Goal: Transaction & Acquisition: Download file/media

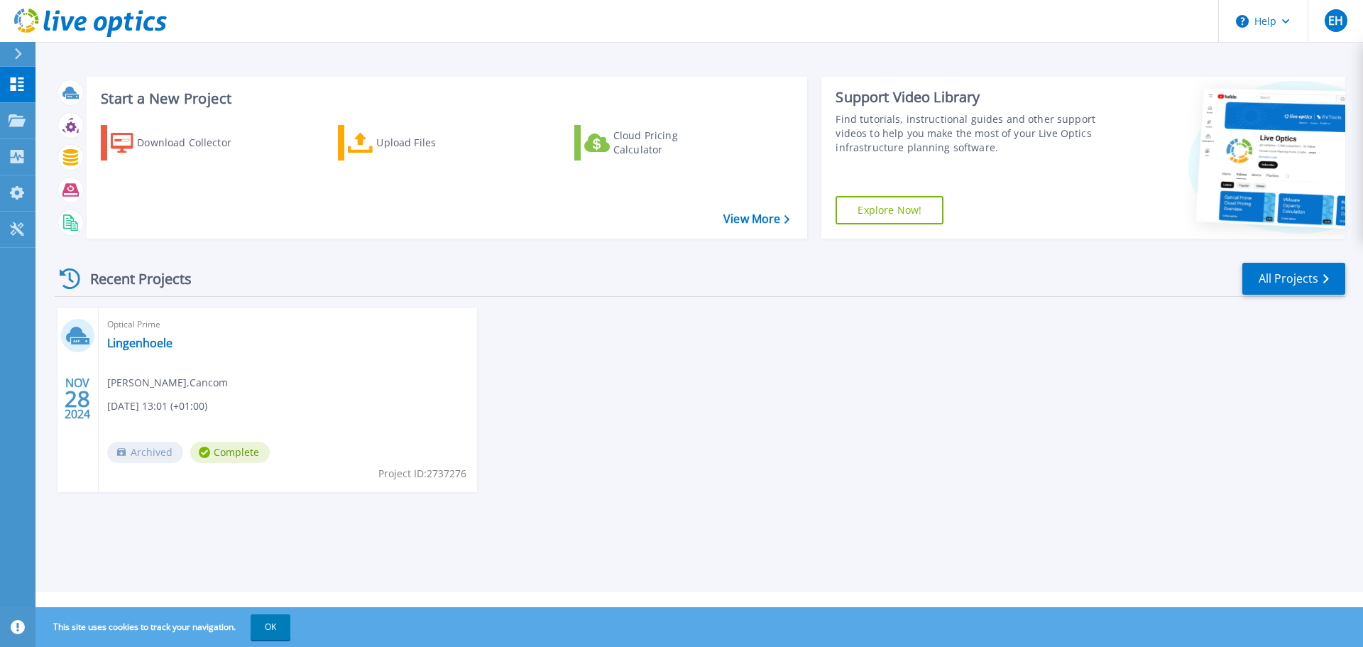
click at [27, 52] on div at bounding box center [24, 54] width 23 height 24
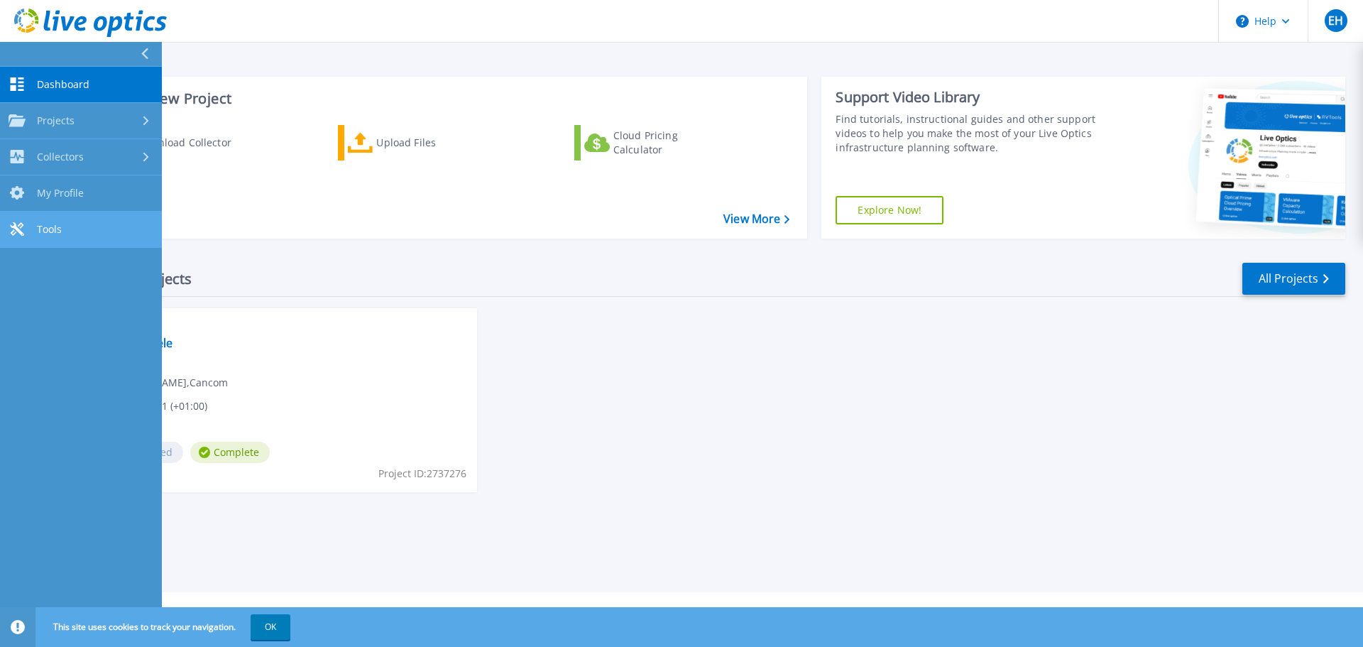
click at [126, 234] on link "Tools Tools" at bounding box center [81, 229] width 162 height 36
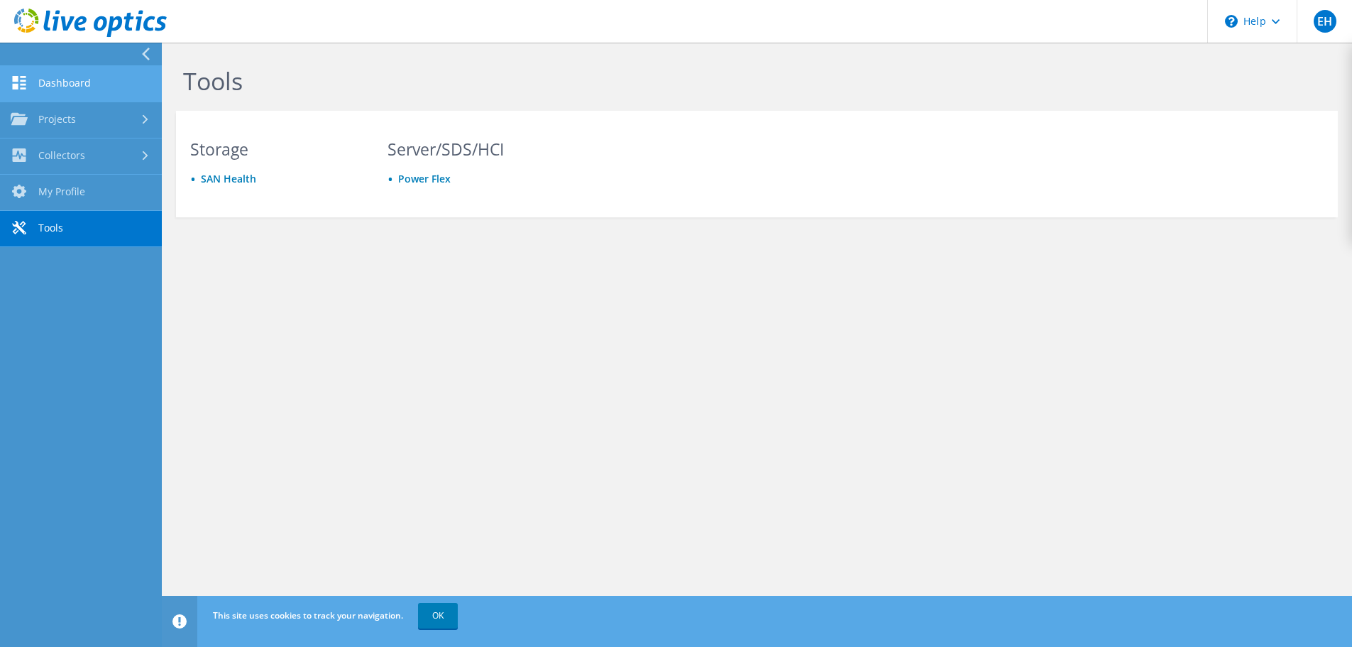
click at [75, 81] on link "Dashboard" at bounding box center [81, 84] width 162 height 36
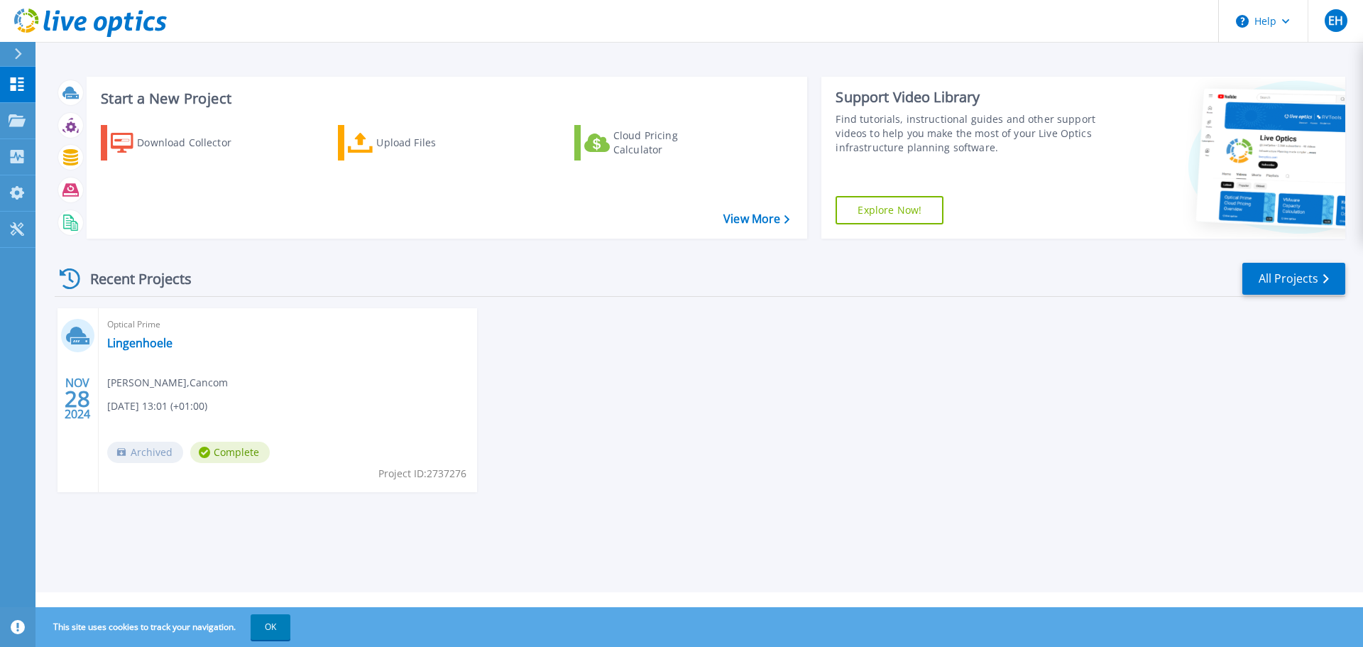
click at [646, 405] on div "NOV 28 2024 Optical Prime Lingenhoele Erik Herburger , Cancom 11/28/2024, 13:01…" at bounding box center [694, 414] width 1302 height 212
click at [1260, 281] on link "All Projects" at bounding box center [1293, 279] width 103 height 32
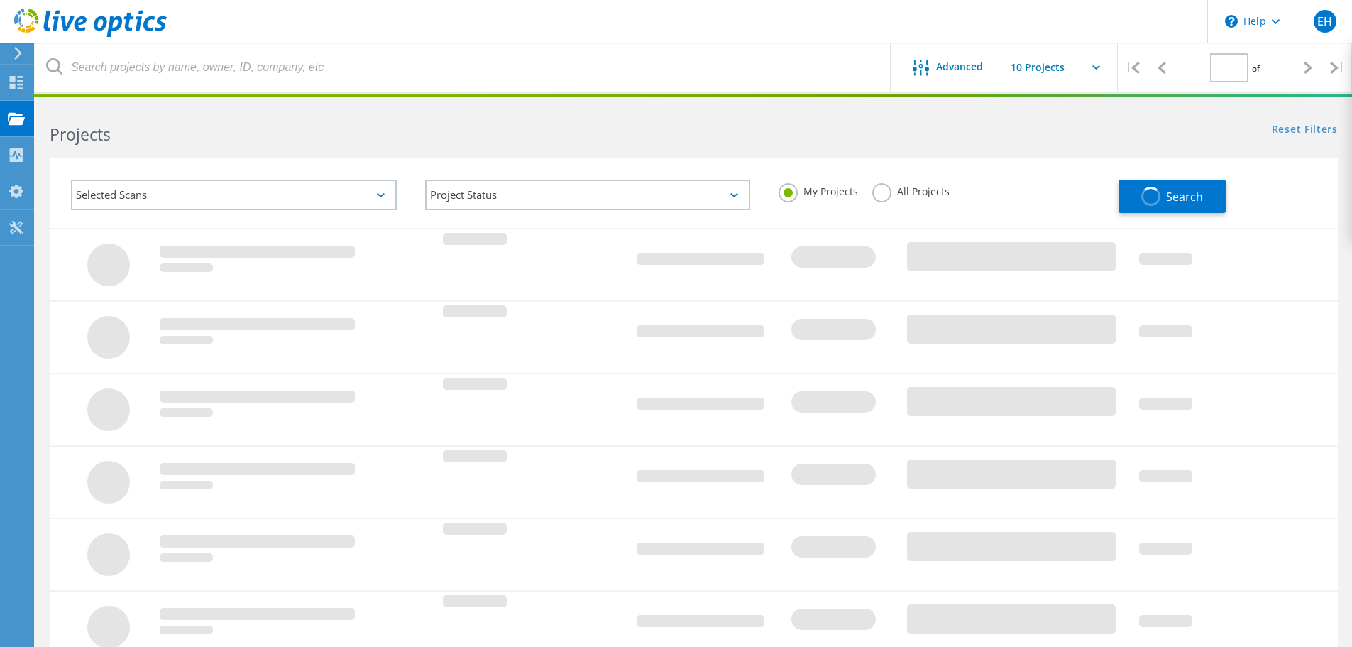
type input "1"
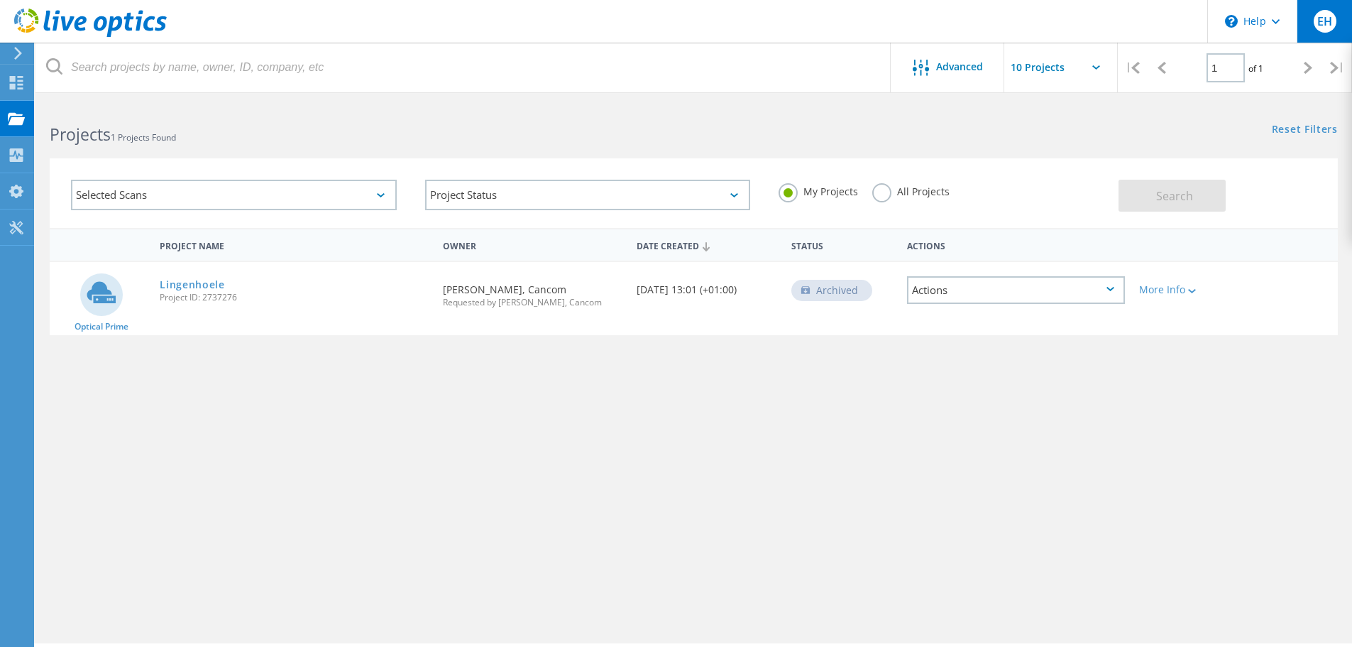
click at [1327, 10] on div "EH" at bounding box center [1325, 21] width 23 height 23
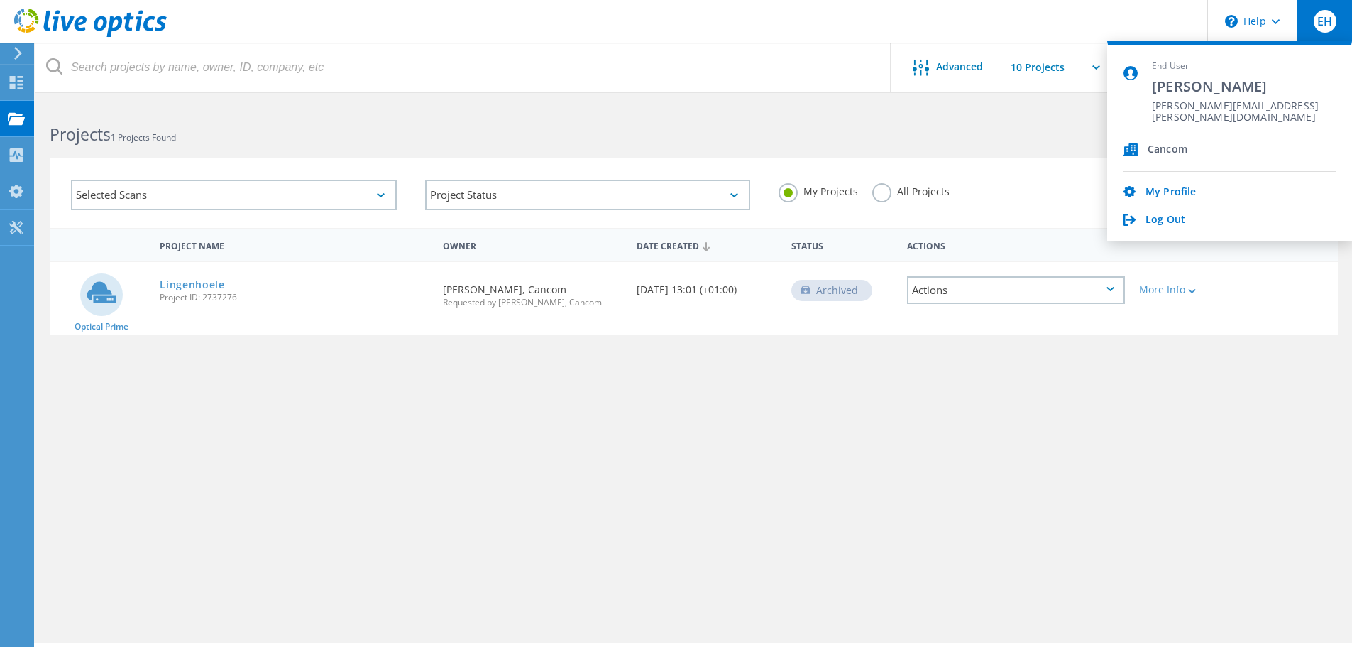
click at [615, 395] on div "Project Name Owner Date Created Status Actions Optical Prime Lingenhoele Projec…" at bounding box center [694, 412] width 1288 height 369
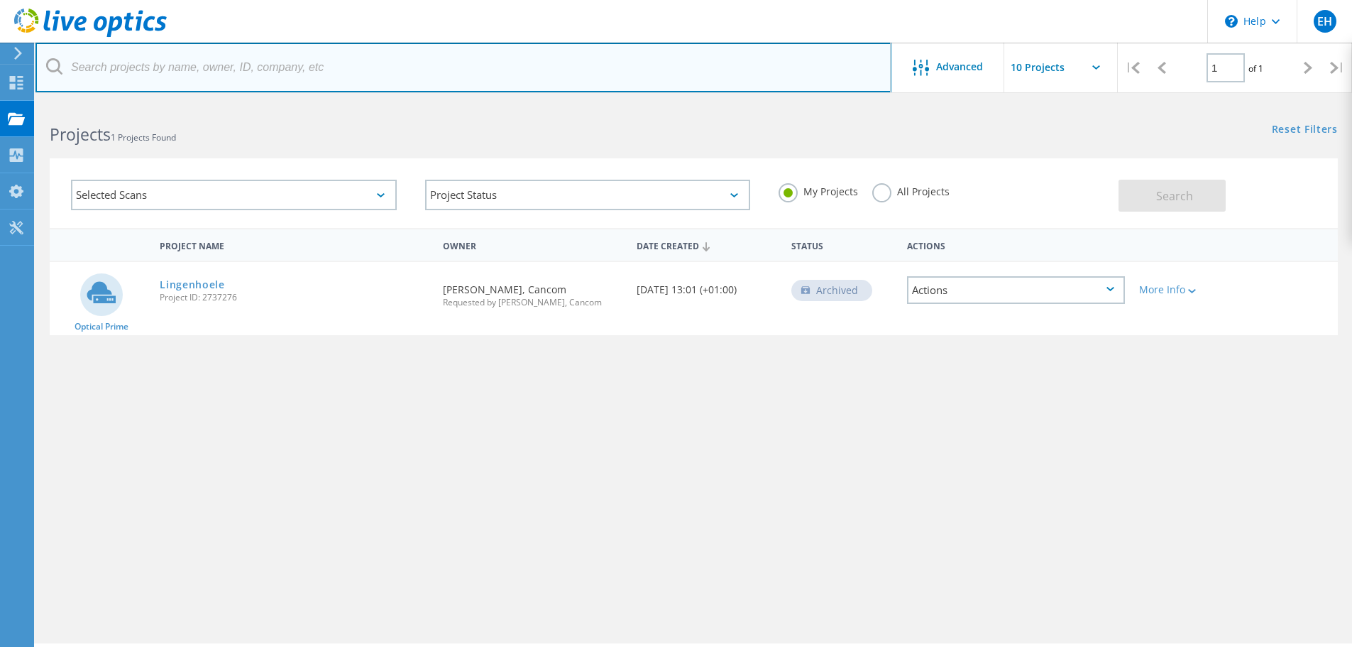
click at [200, 70] on input "text" at bounding box center [463, 68] width 856 height 50
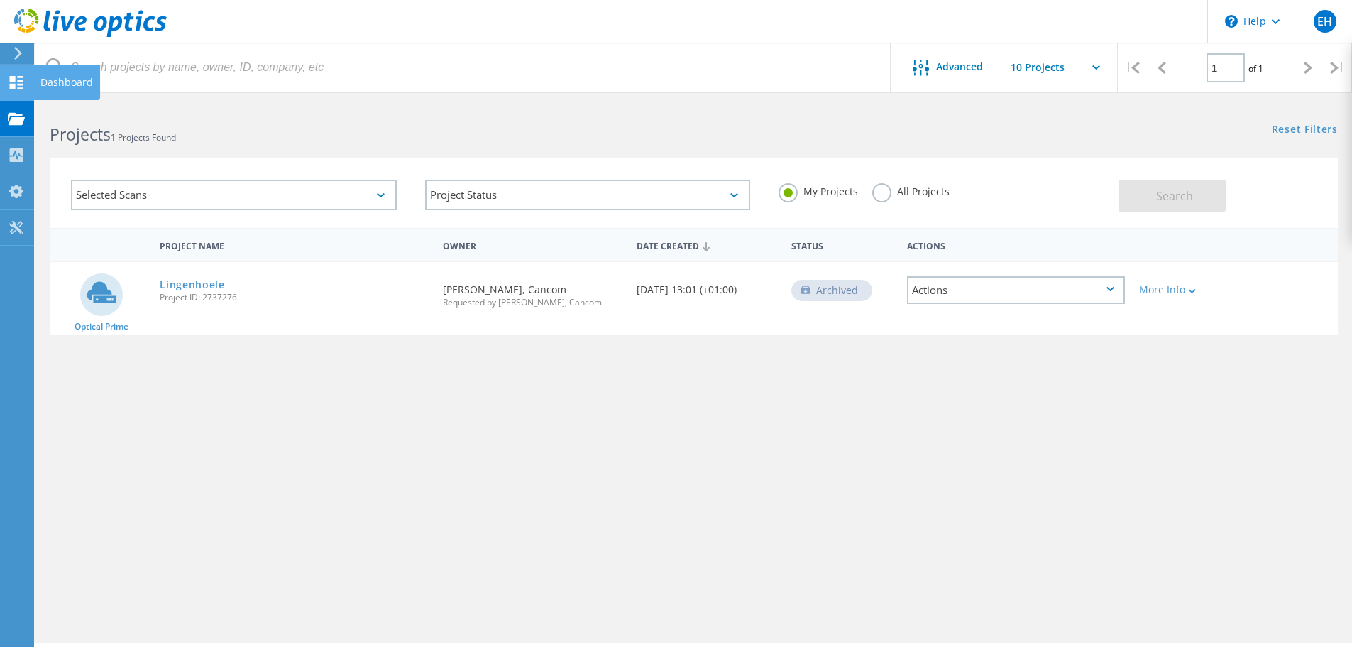
click at [13, 83] on icon at bounding box center [16, 82] width 17 height 13
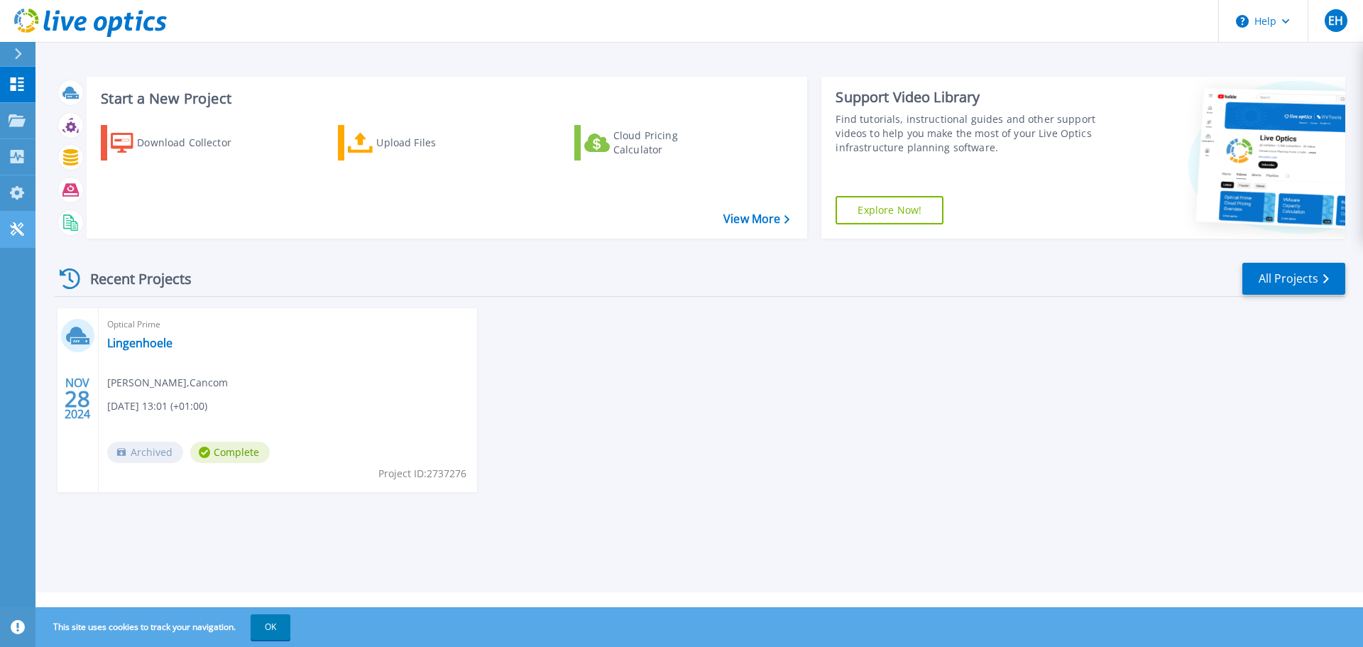
click at [23, 231] on icon at bounding box center [17, 228] width 17 height 13
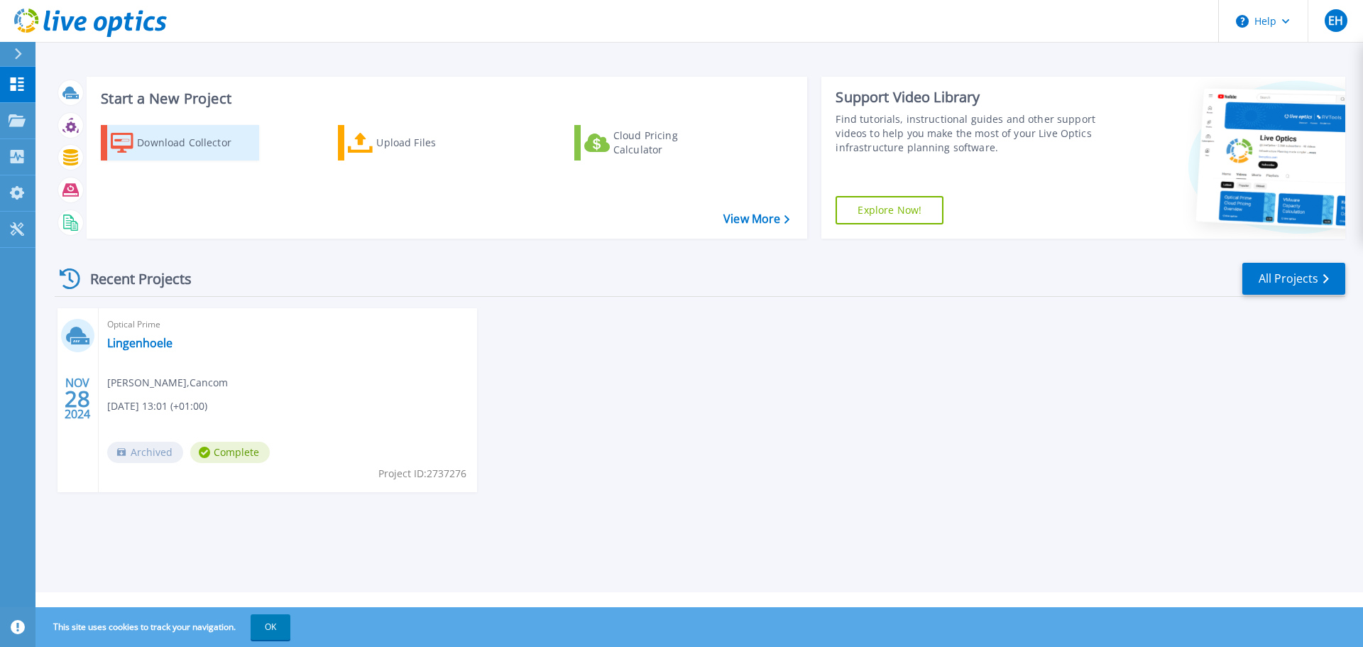
click at [146, 140] on div "Download Collector" at bounding box center [194, 142] width 114 height 28
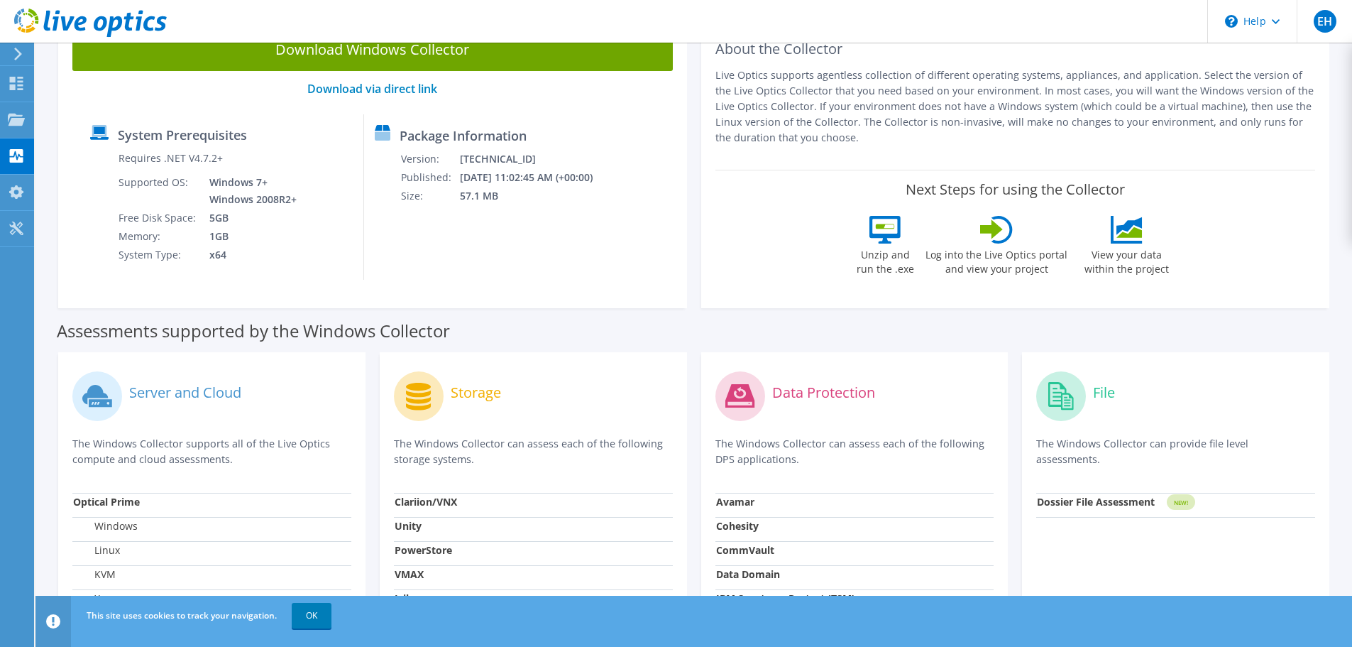
scroll to position [284, 0]
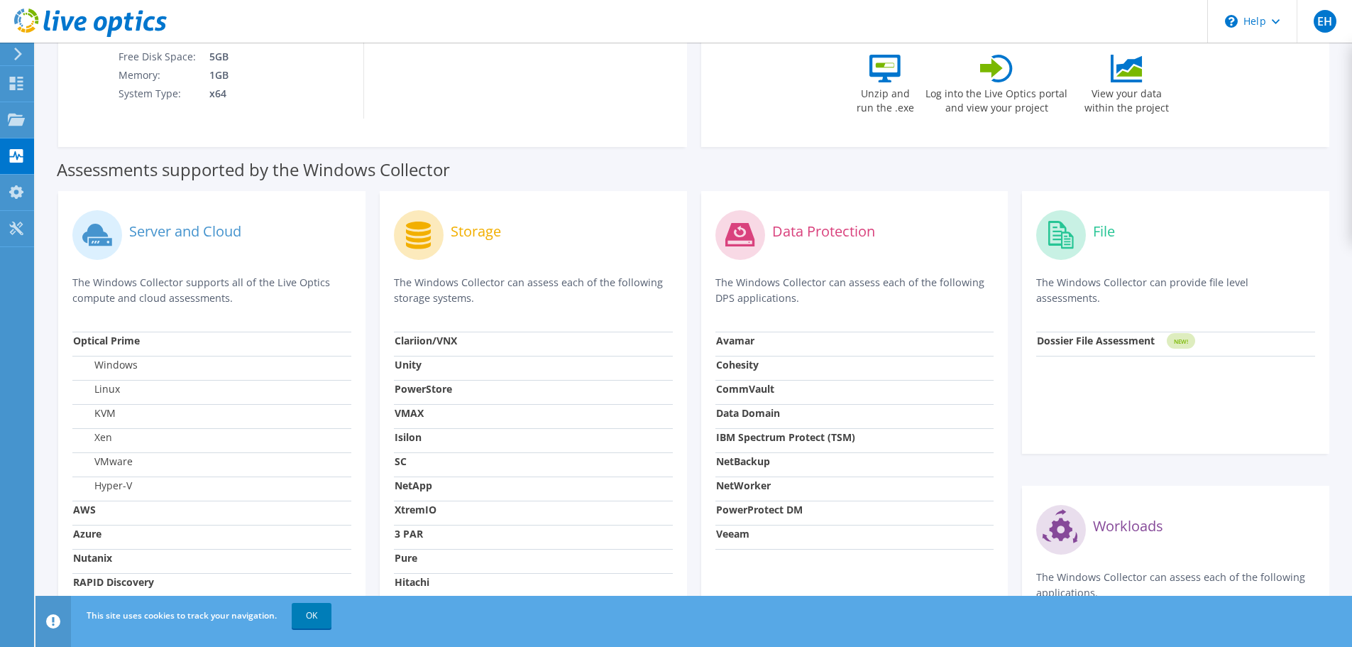
click at [192, 226] on label "Server and Cloud" at bounding box center [185, 231] width 112 height 14
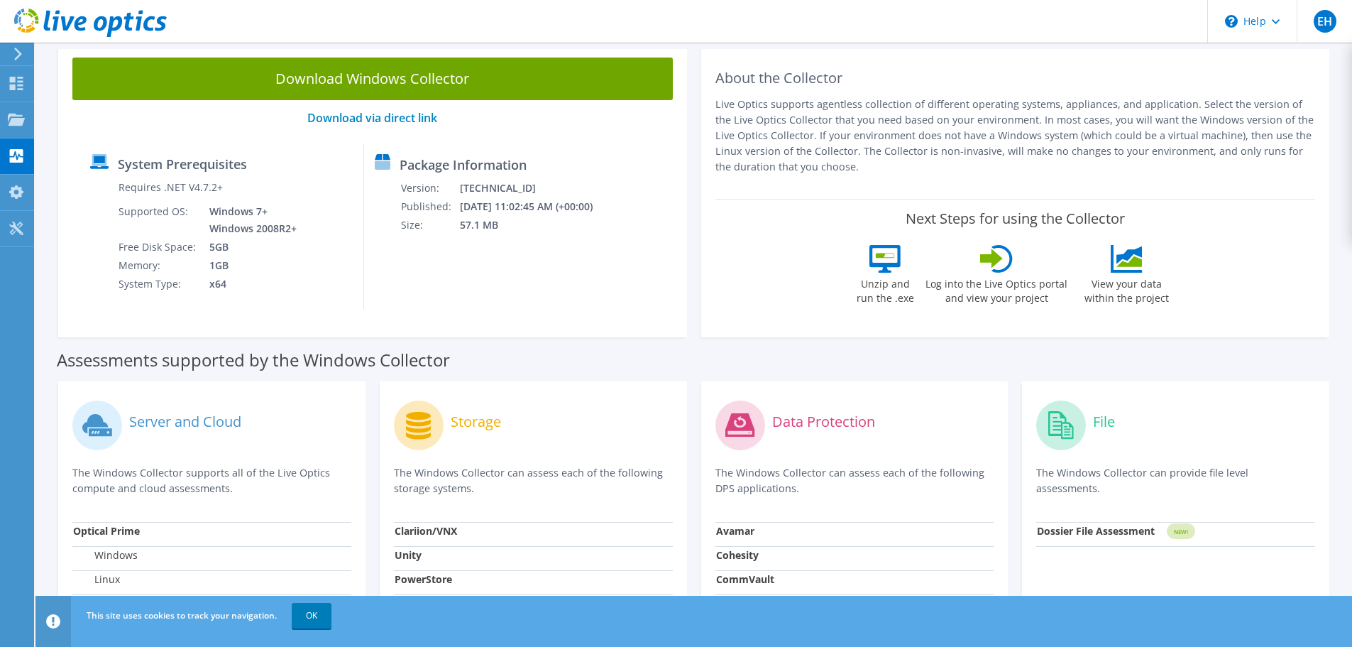
scroll to position [0, 0]
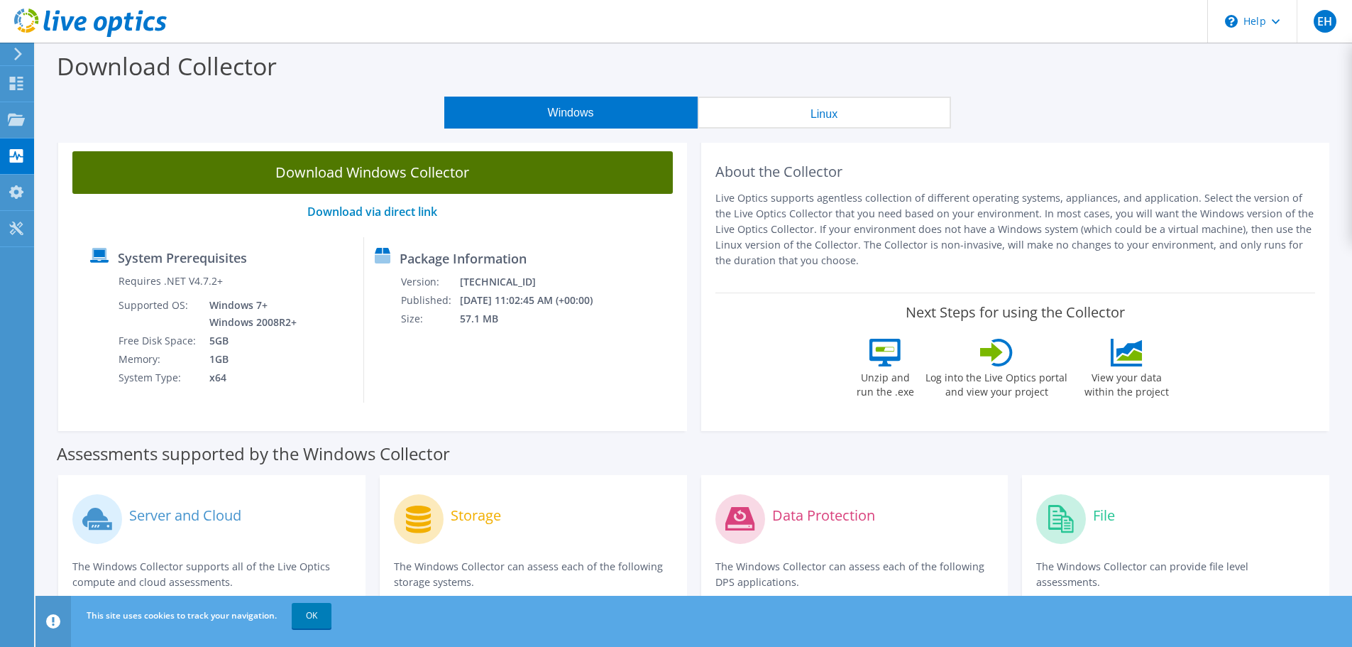
click at [460, 192] on link "Download Windows Collector" at bounding box center [372, 172] width 600 height 43
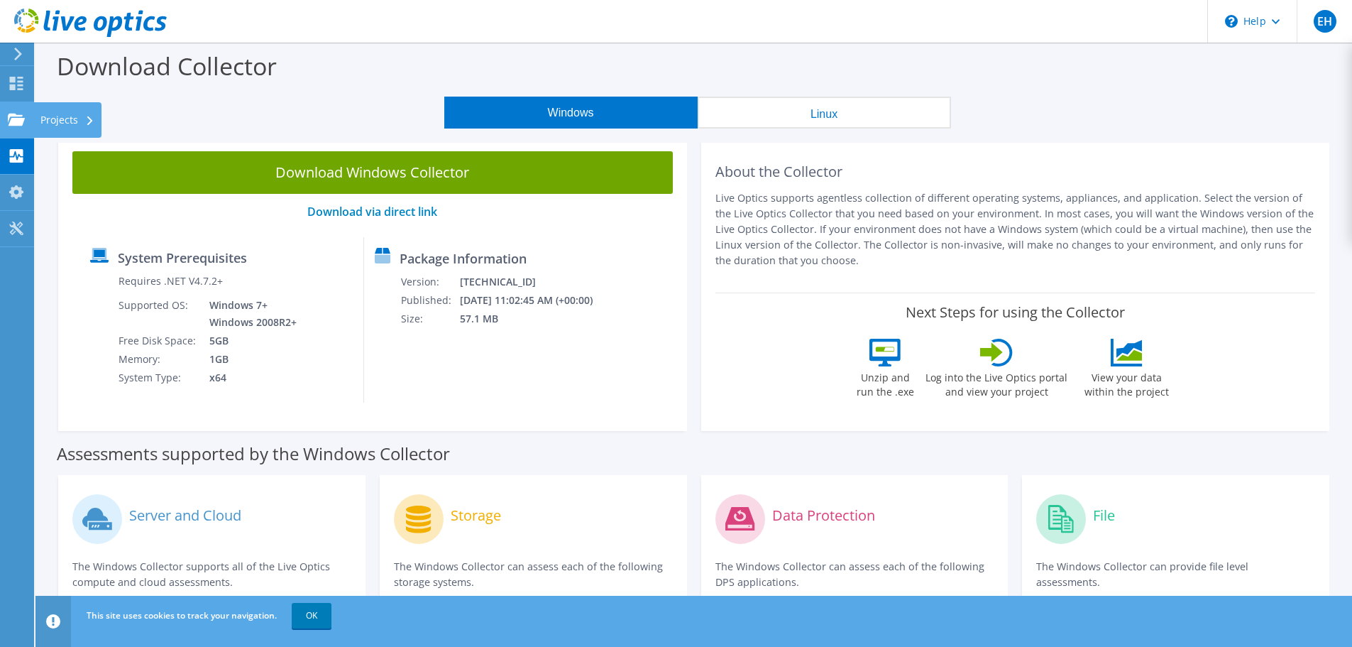
click at [18, 113] on icon at bounding box center [16, 119] width 17 height 13
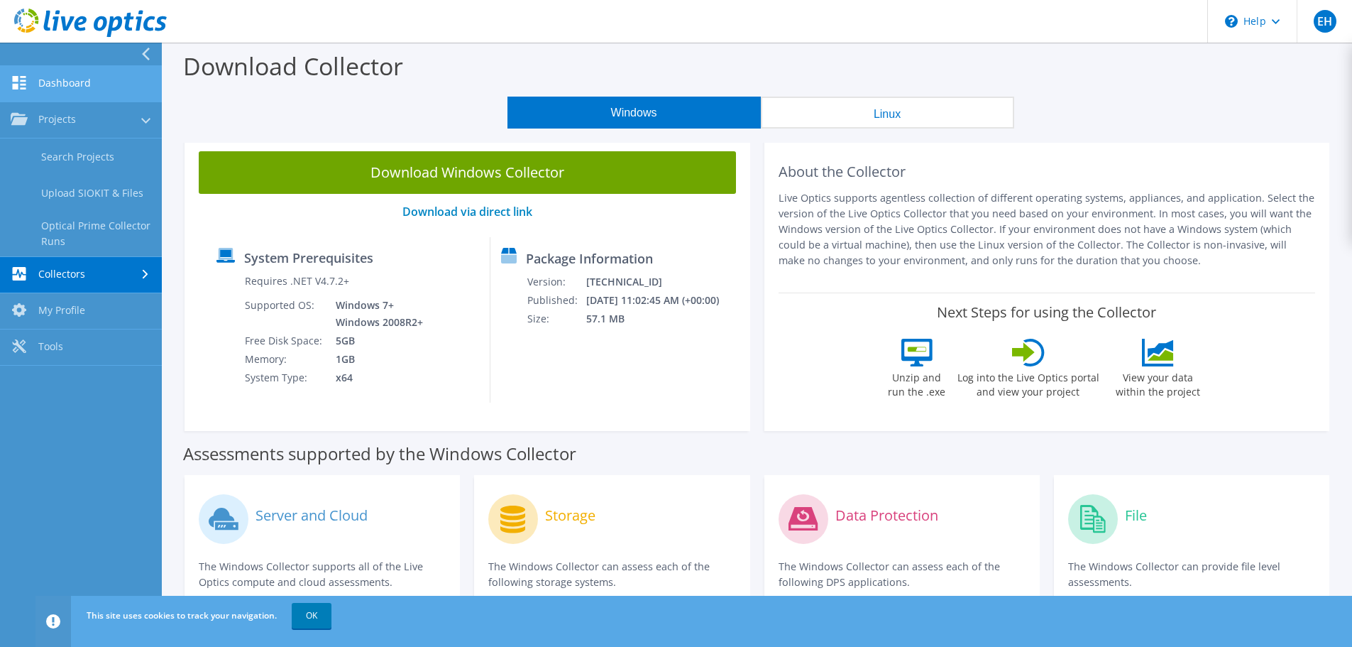
click at [73, 82] on link "Dashboard" at bounding box center [81, 84] width 162 height 36
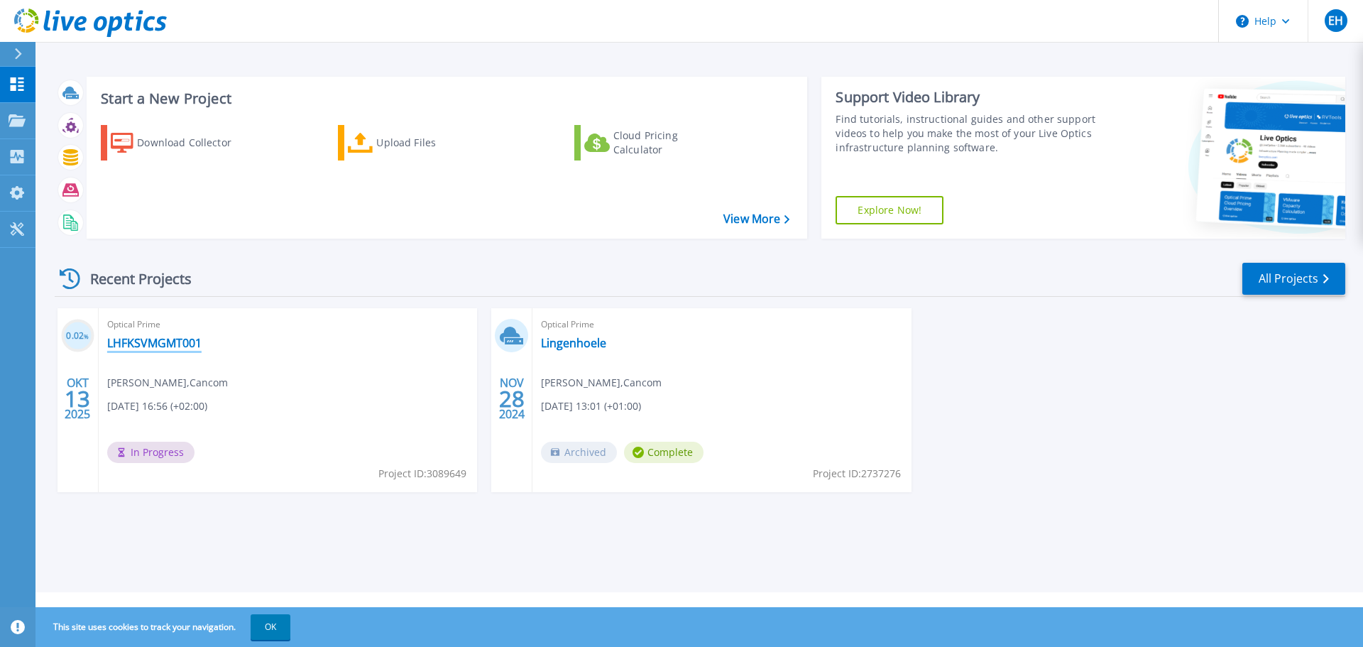
click at [132, 338] on link "LHFKSVMGMT001" at bounding box center [154, 343] width 94 height 14
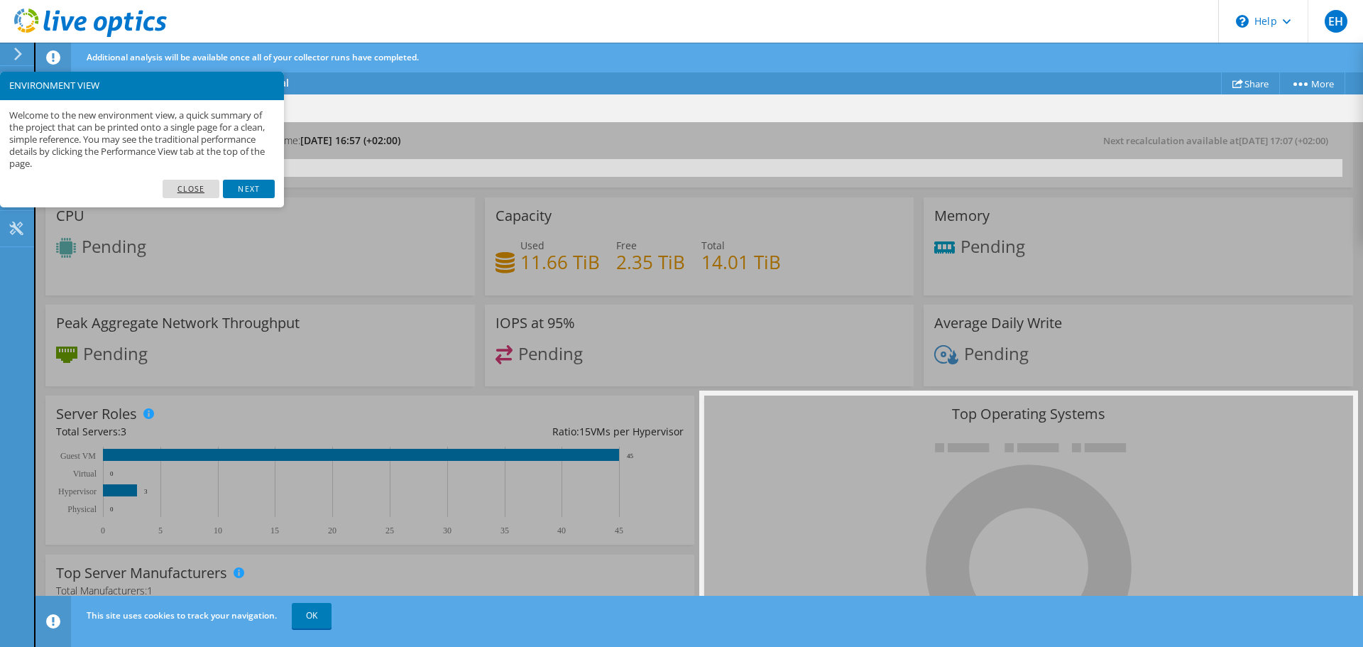
click at [204, 190] on link "Close" at bounding box center [191, 189] width 57 height 18
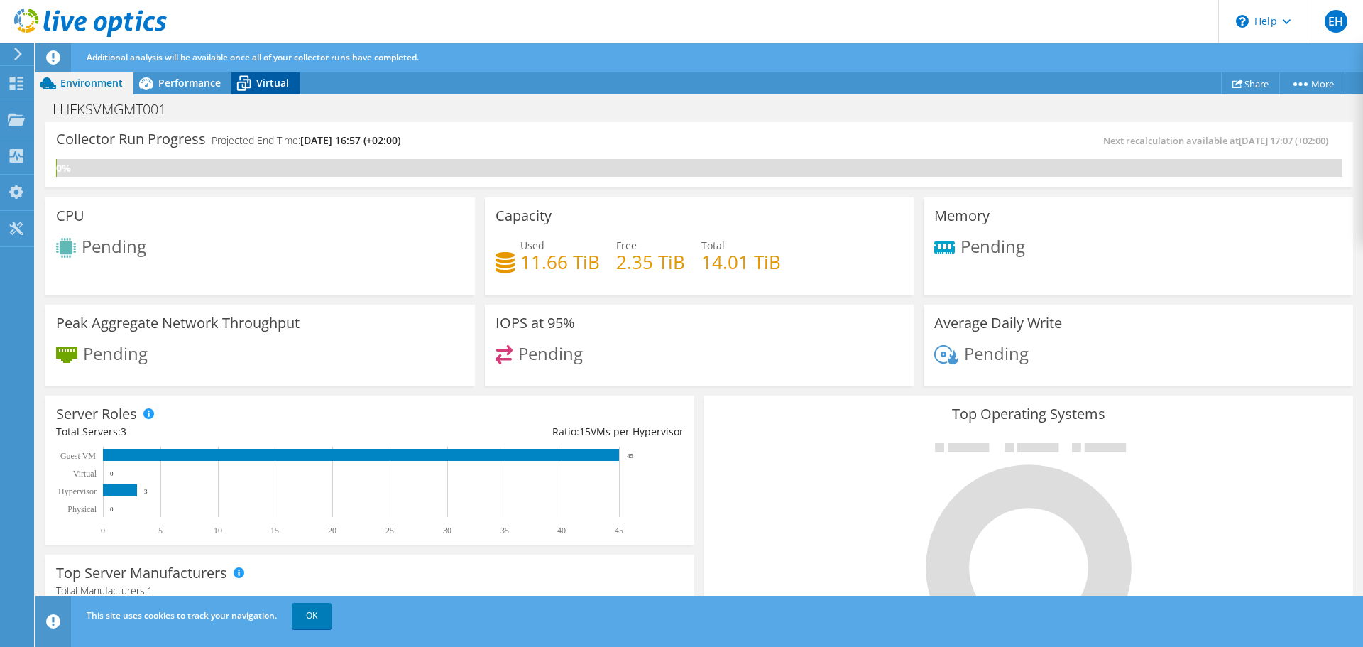
click at [272, 83] on span "Virtual" at bounding box center [272, 82] width 33 height 13
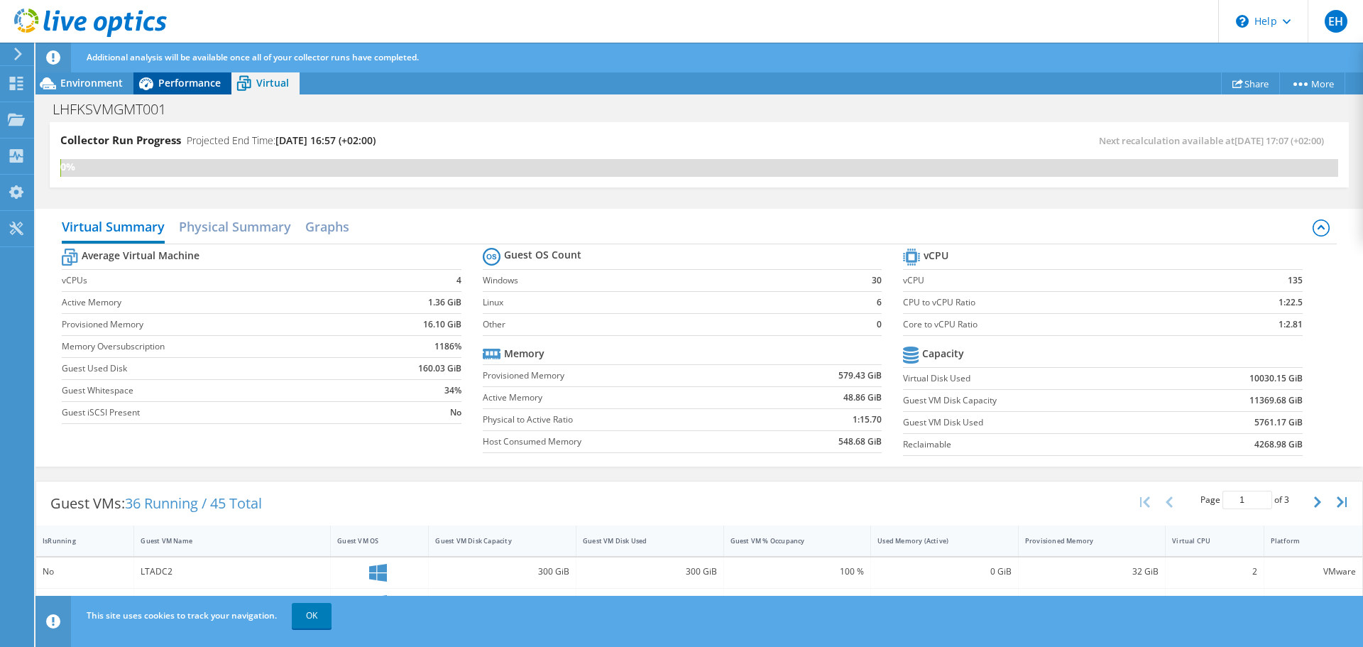
click at [173, 85] on span "Performance" at bounding box center [189, 82] width 62 height 13
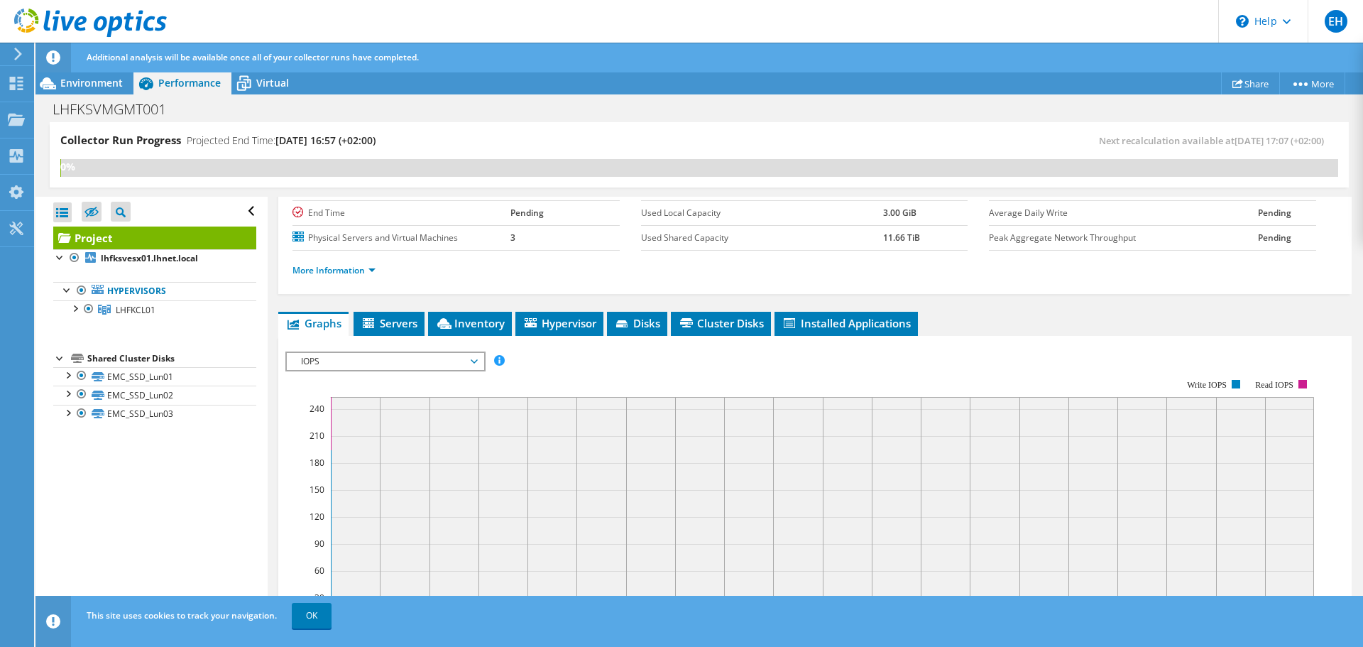
scroll to position [71, 0]
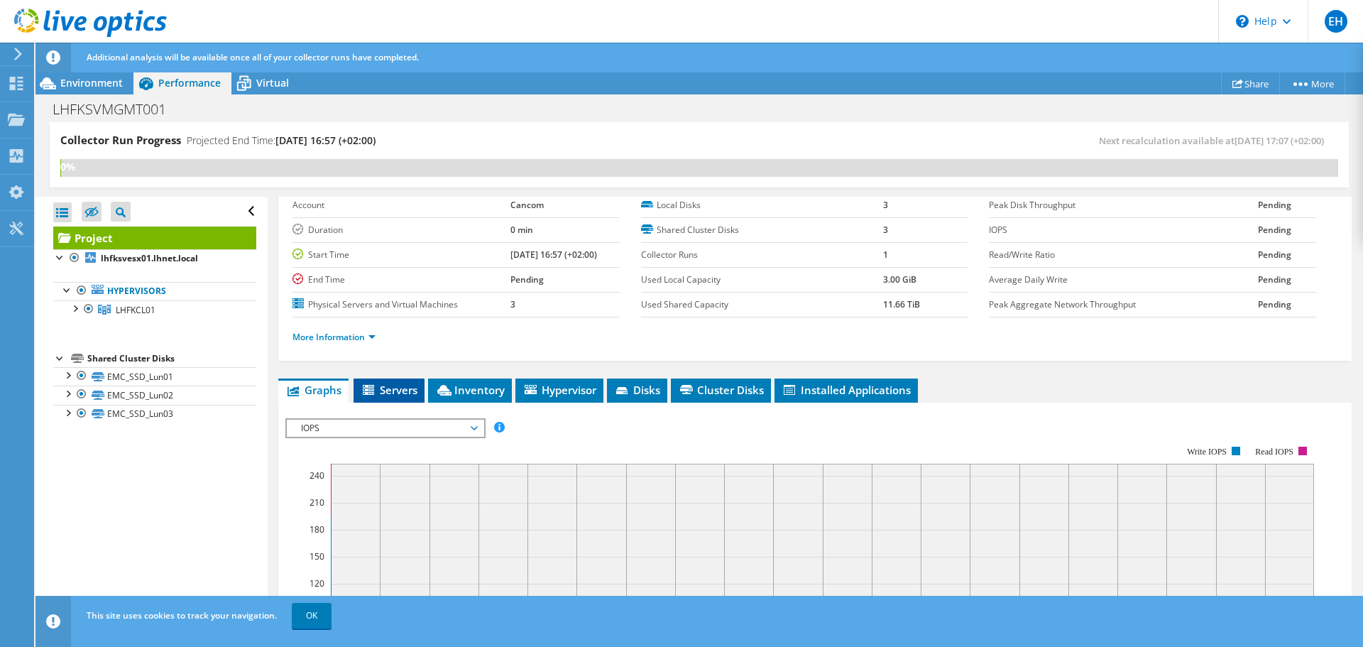
click at [387, 389] on span "Servers" at bounding box center [389, 390] width 57 height 14
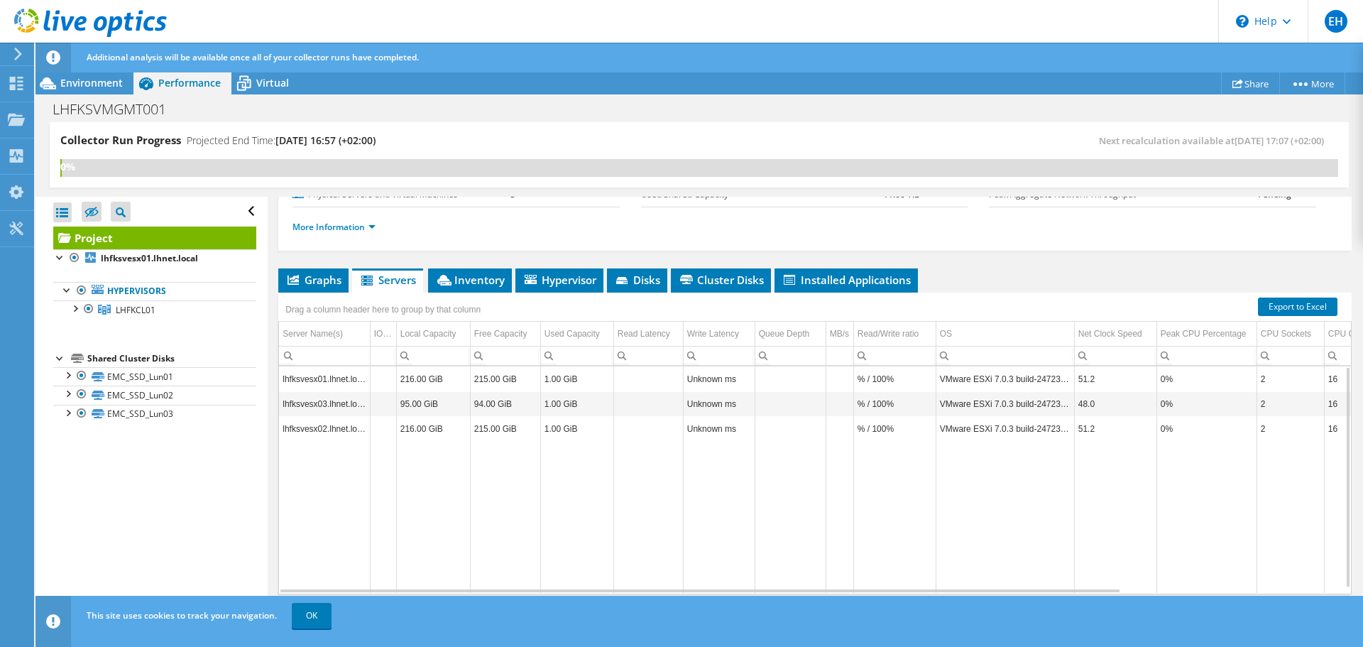
scroll to position [0, 0]
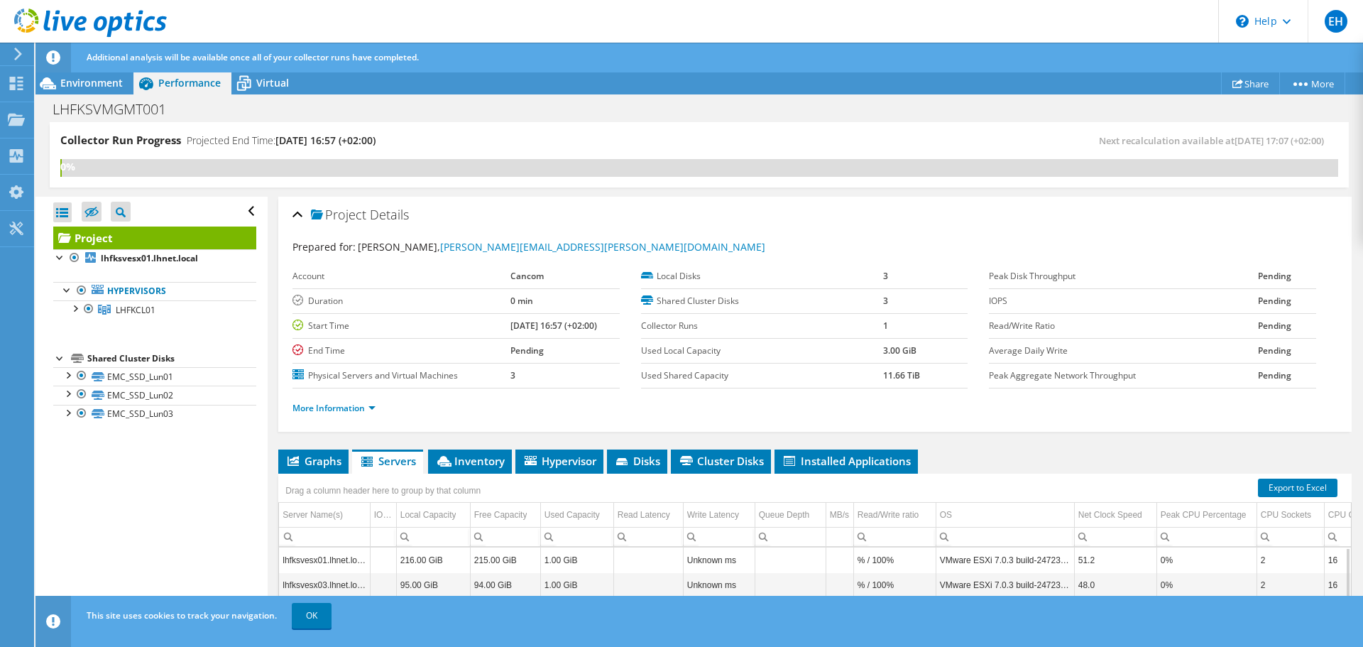
click at [835, 444] on div "Project Details Prepared for: [PERSON_NAME], [PERSON_NAME][EMAIL_ADDRESS][PERSO…" at bounding box center [815, 513] width 1094 height 632
click at [830, 444] on div "Project Details Prepared for: [PERSON_NAME], [PERSON_NAME][EMAIL_ADDRESS][PERSO…" at bounding box center [815, 513] width 1094 height 632
click at [835, 456] on span "Installed Applications" at bounding box center [845, 460] width 129 height 14
